Goal: Navigation & Orientation: Find specific page/section

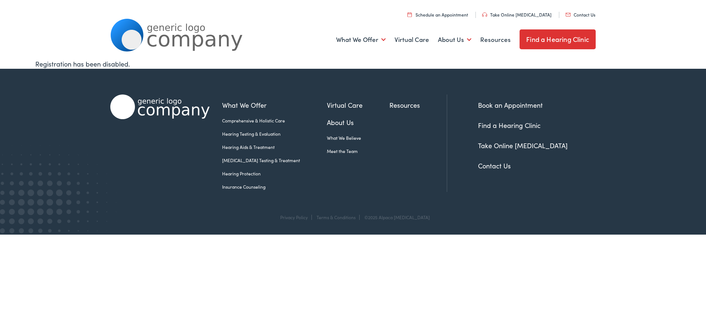
click at [328, 149] on link "Meet the Team" at bounding box center [358, 151] width 63 height 7
click at [550, 40] on link "Find a Hearing Clinic" at bounding box center [558, 39] width 76 height 20
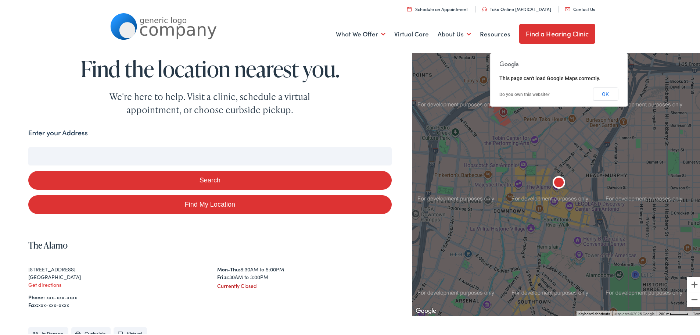
click at [217, 200] on link "Find My Location" at bounding box center [210, 203] width 364 height 19
type input "Grand Haven, Michigan"
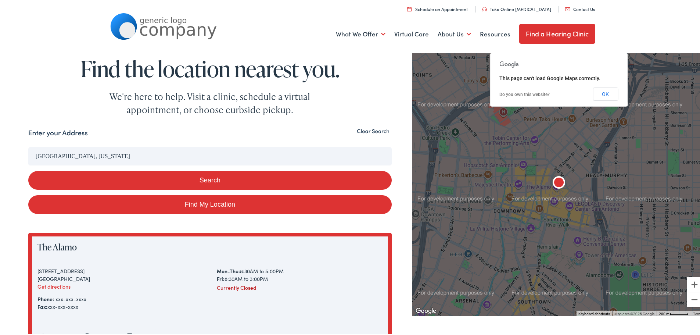
click at [208, 175] on button "Search" at bounding box center [210, 178] width 364 height 19
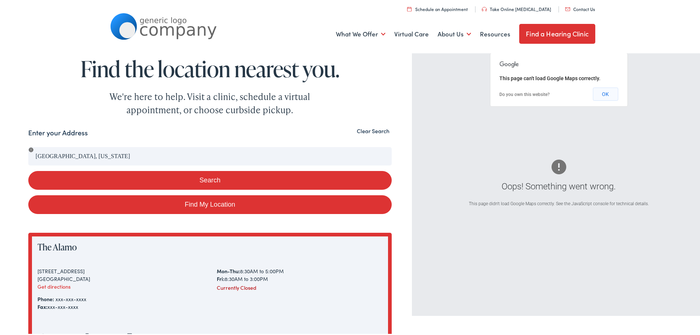
click at [604, 95] on button "OK" at bounding box center [605, 92] width 25 height 13
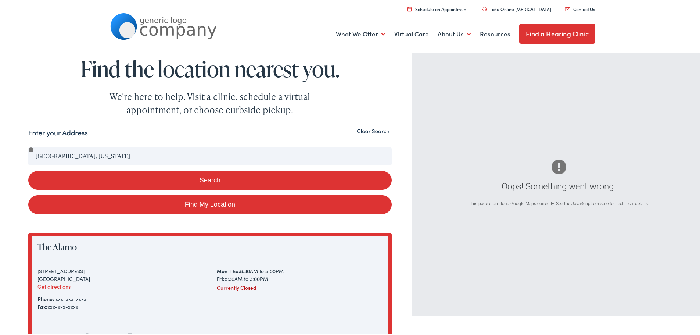
click at [187, 177] on button "Search" at bounding box center [210, 178] width 364 height 19
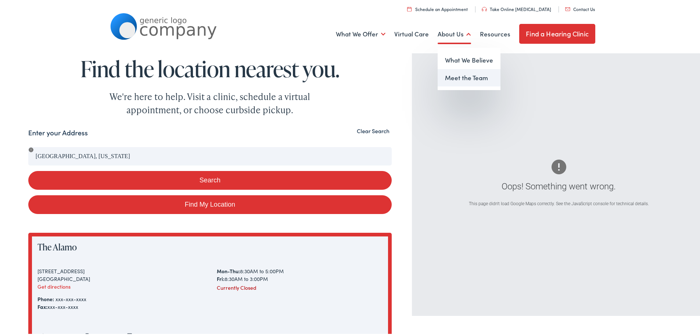
click at [456, 76] on link "Meet the Team" at bounding box center [469, 77] width 63 height 18
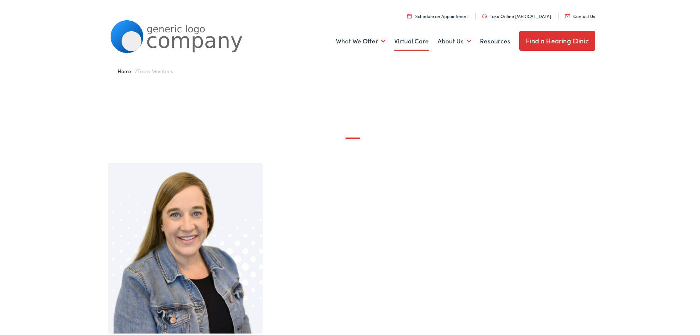
click at [403, 42] on link "Virtual Care" at bounding box center [412, 39] width 35 height 27
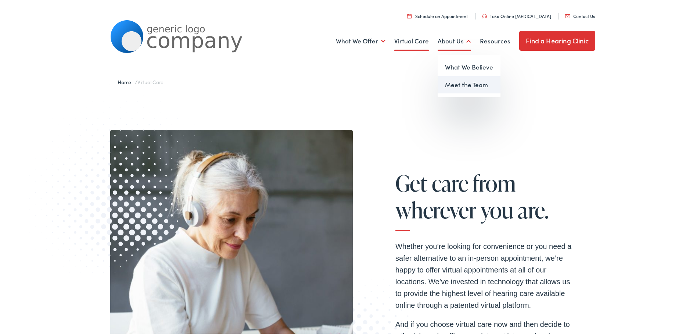
click at [461, 82] on link "Meet the Team" at bounding box center [469, 84] width 63 height 18
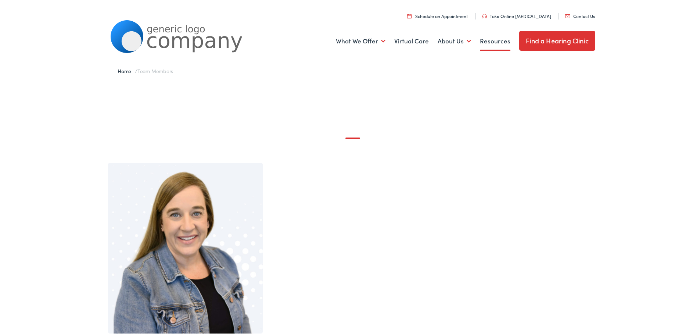
click at [492, 41] on link "Resources" at bounding box center [495, 39] width 31 height 27
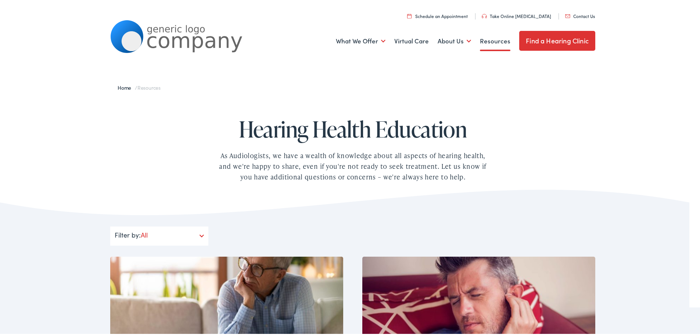
click at [539, 39] on link "Find a Hearing Clinic" at bounding box center [558, 39] width 76 height 20
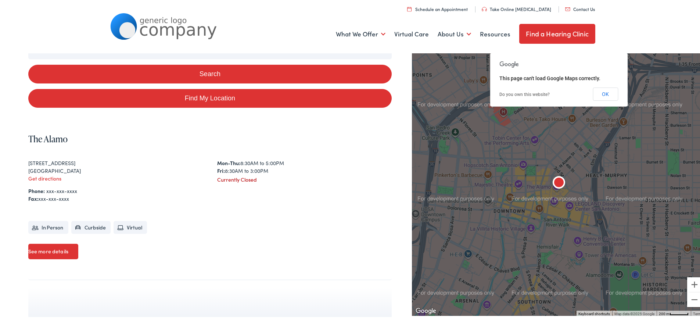
scroll to position [110, 0]
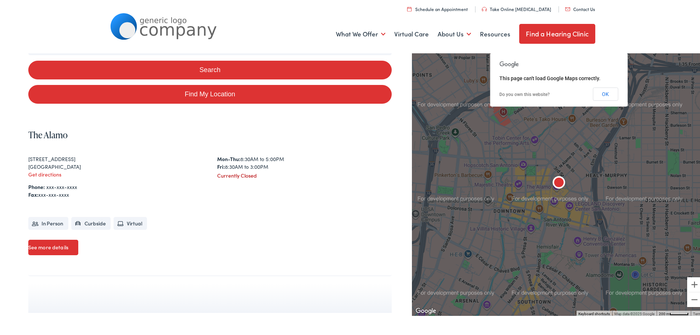
click at [55, 245] on link "See more details" at bounding box center [53, 245] width 50 height 15
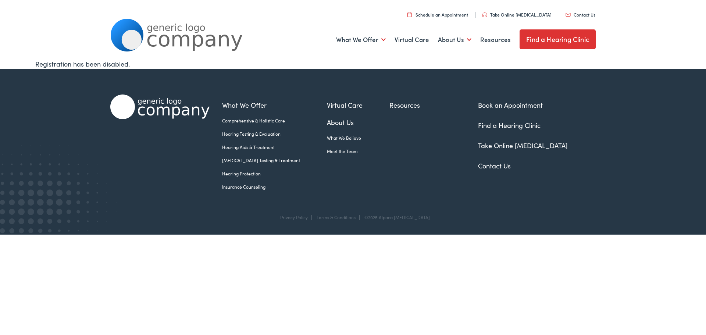
click at [147, 110] on img at bounding box center [159, 106] width 99 height 25
click at [538, 38] on link "Find a Hearing Clinic" at bounding box center [558, 39] width 76 height 20
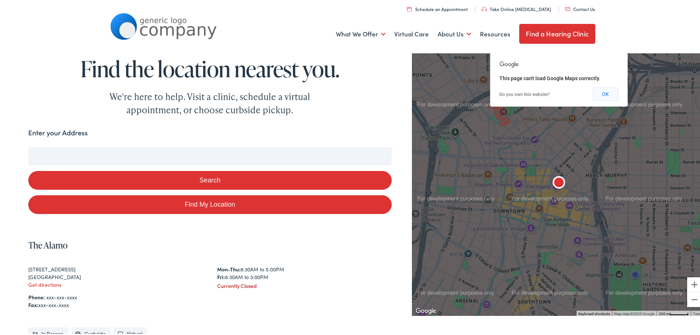
click at [602, 91] on button "OK" at bounding box center [605, 92] width 25 height 13
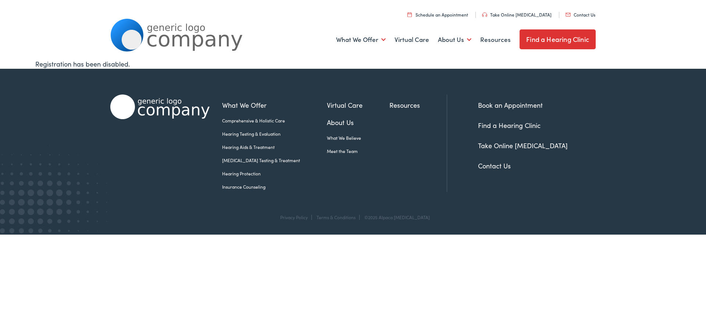
click at [556, 40] on link "Find a Hearing Clinic" at bounding box center [558, 39] width 76 height 20
click at [492, 164] on link "Contact Us" at bounding box center [494, 165] width 33 height 9
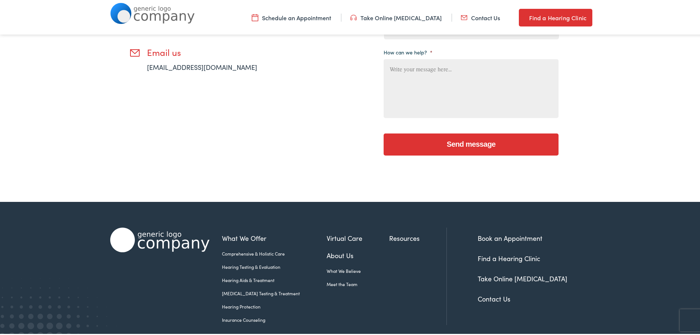
scroll to position [257, 0]
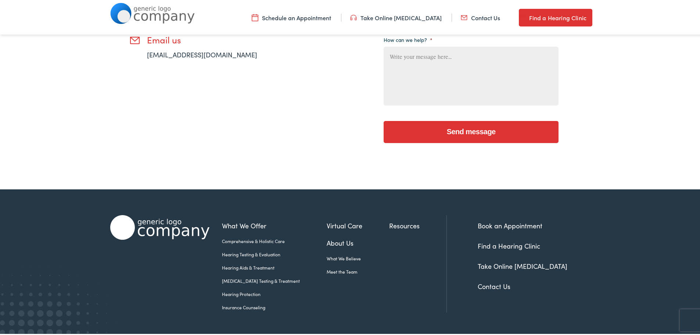
click at [528, 245] on link "Find a Hearing Clinic" at bounding box center [509, 244] width 63 height 9
